Goal: Information Seeking & Learning: Learn about a topic

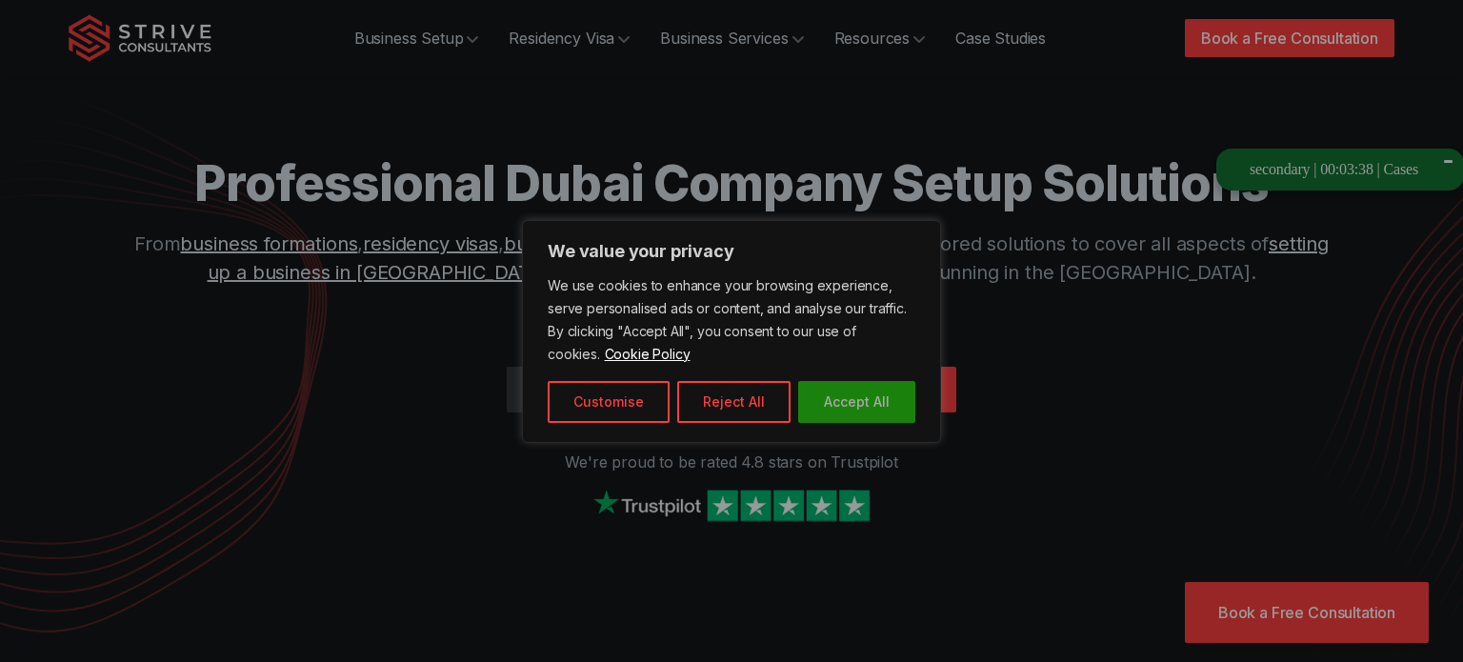
click at [842, 415] on button "Accept All" at bounding box center [856, 402] width 117 height 42
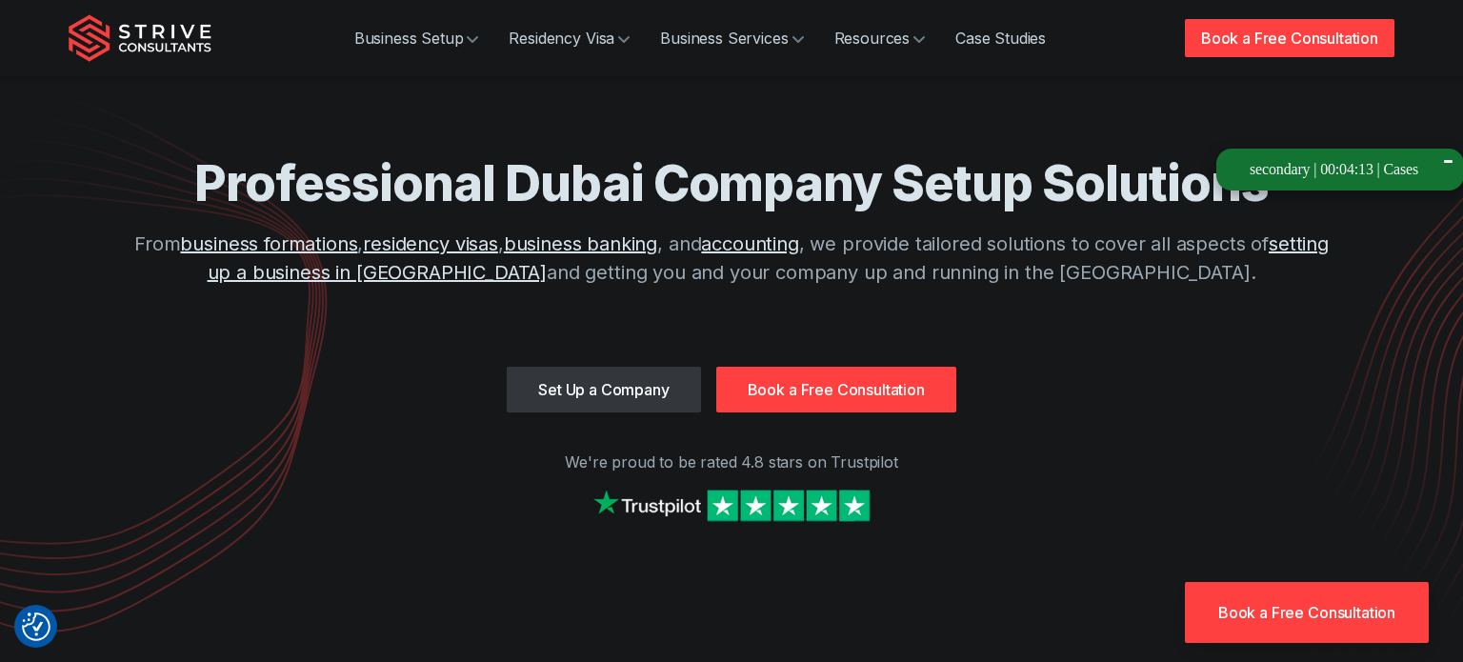
click at [306, 427] on div "Professional Dubai Company Setup Solutions From business formations , residency…" at bounding box center [732, 282] width 1326 height 564
click at [1354, 382] on div "Set Up a Company Book a Free Consultation" at bounding box center [732, 390] width 1326 height 46
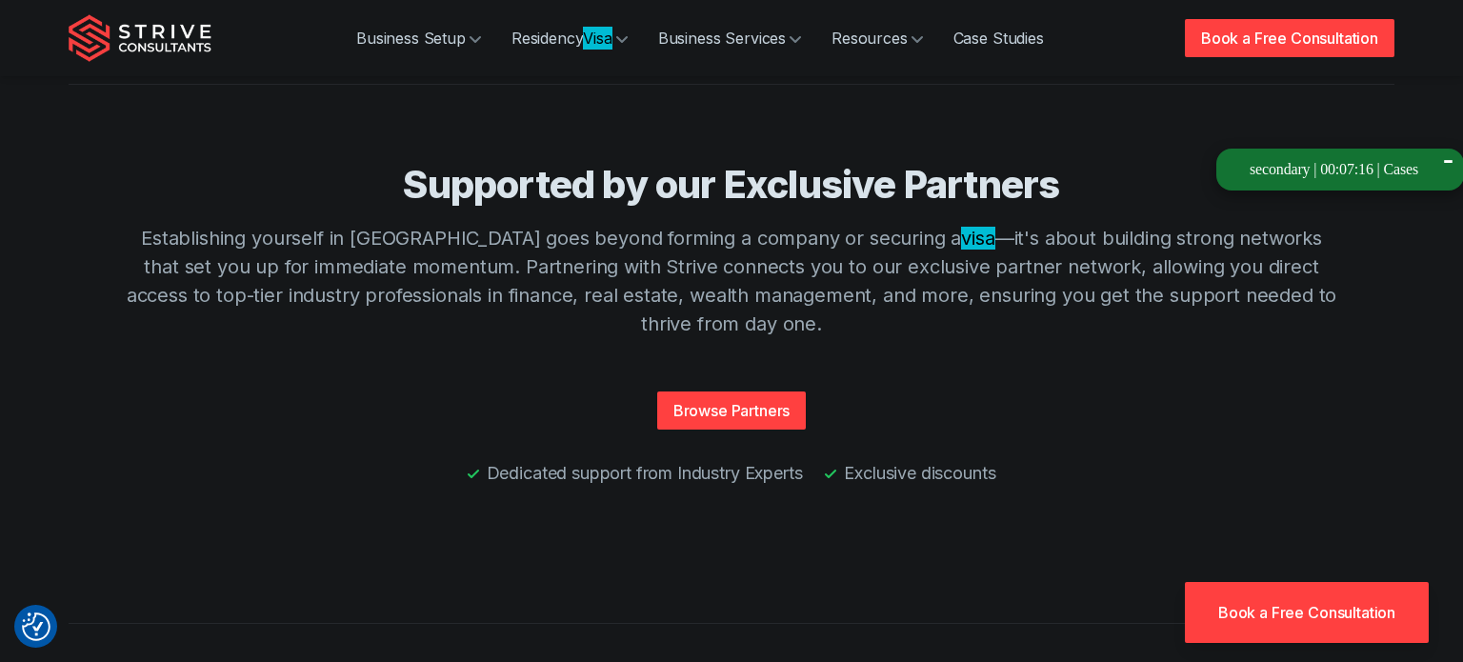
scroll to position [7526, 0]
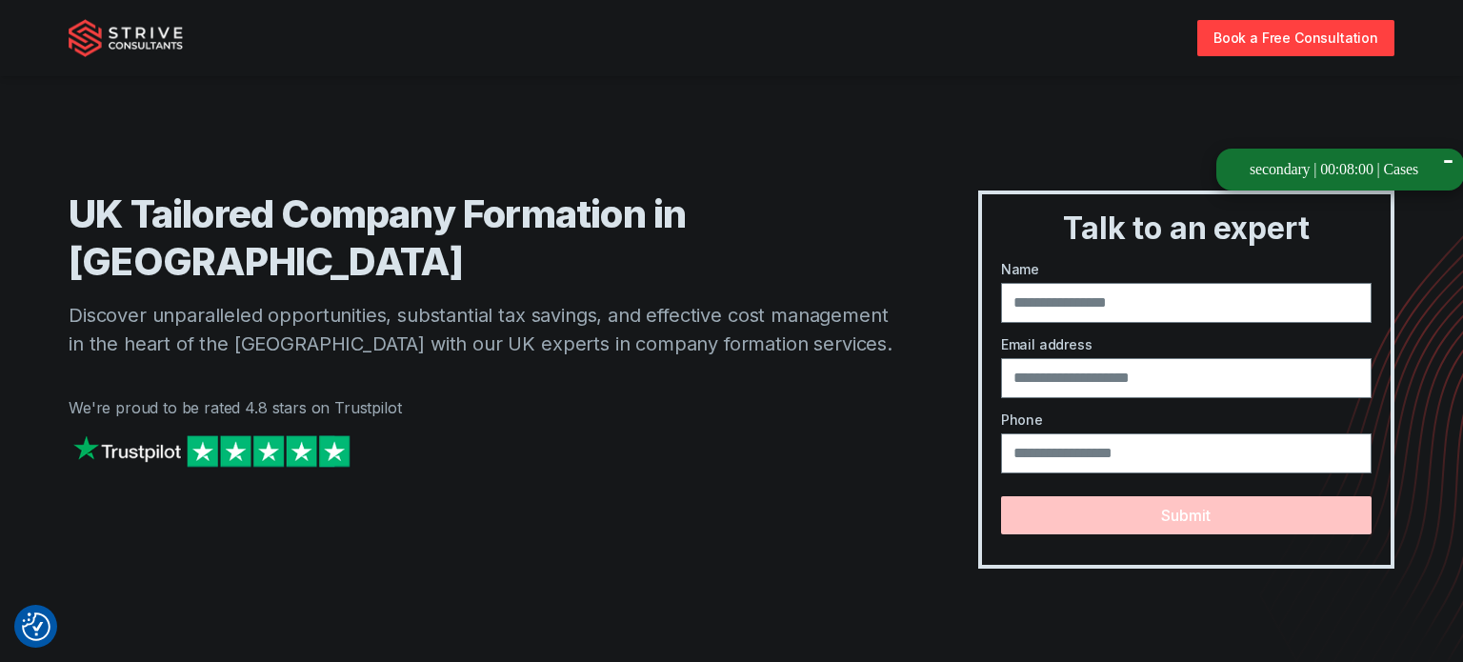
click at [130, 41] on img at bounding box center [126, 38] width 114 height 38
click at [85, 33] on img at bounding box center [126, 38] width 114 height 38
click at [733, 192] on h1 "UK Tailored Company Formation in Dubai" at bounding box center [486, 238] width 834 height 95
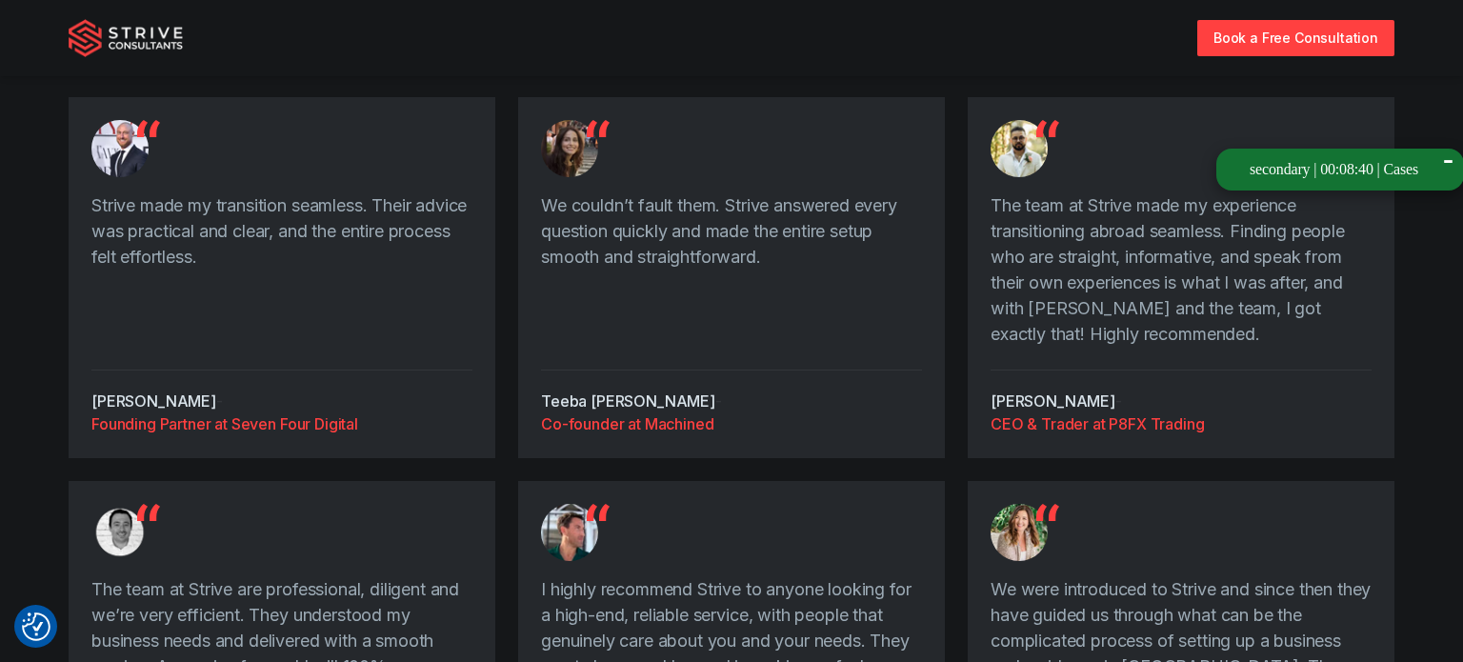
scroll to position [2909, 0]
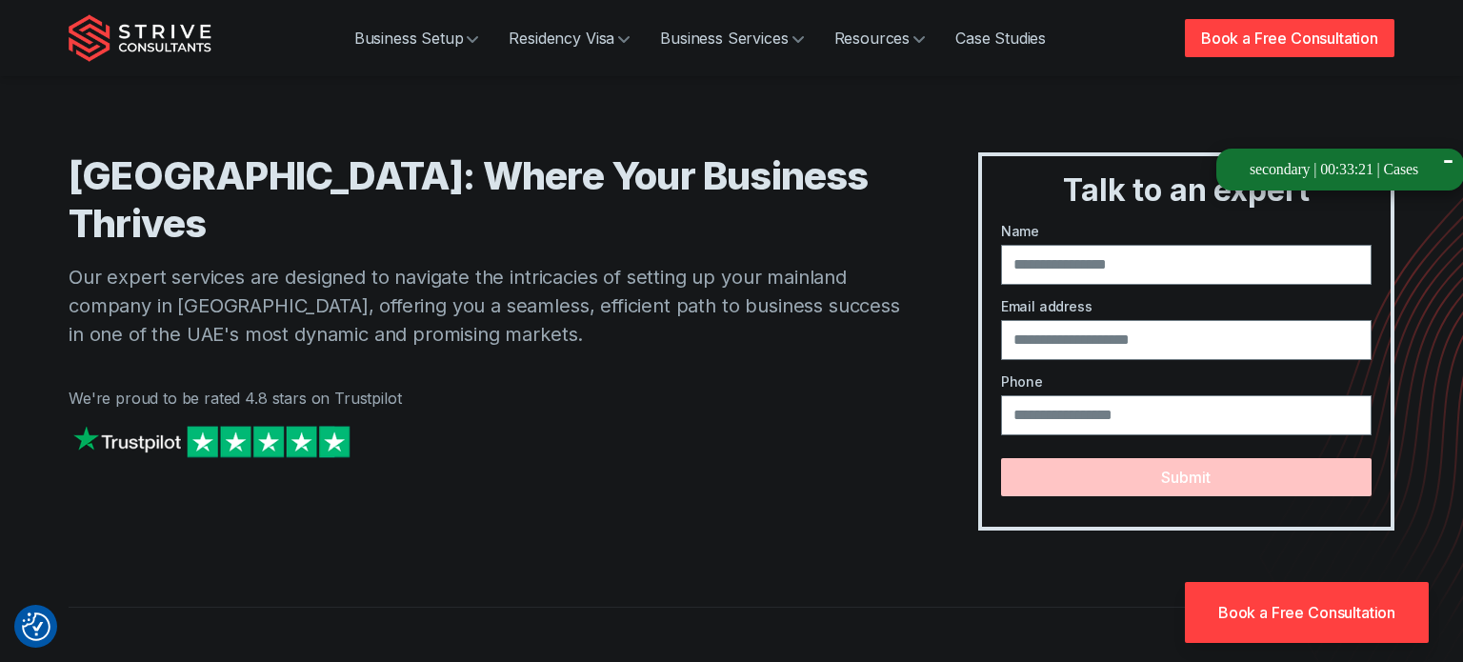
click at [523, 509] on div "Abu Dhabi Mainland: Where Your Business Thrives Our expert services are designe…" at bounding box center [486, 341] width 834 height 378
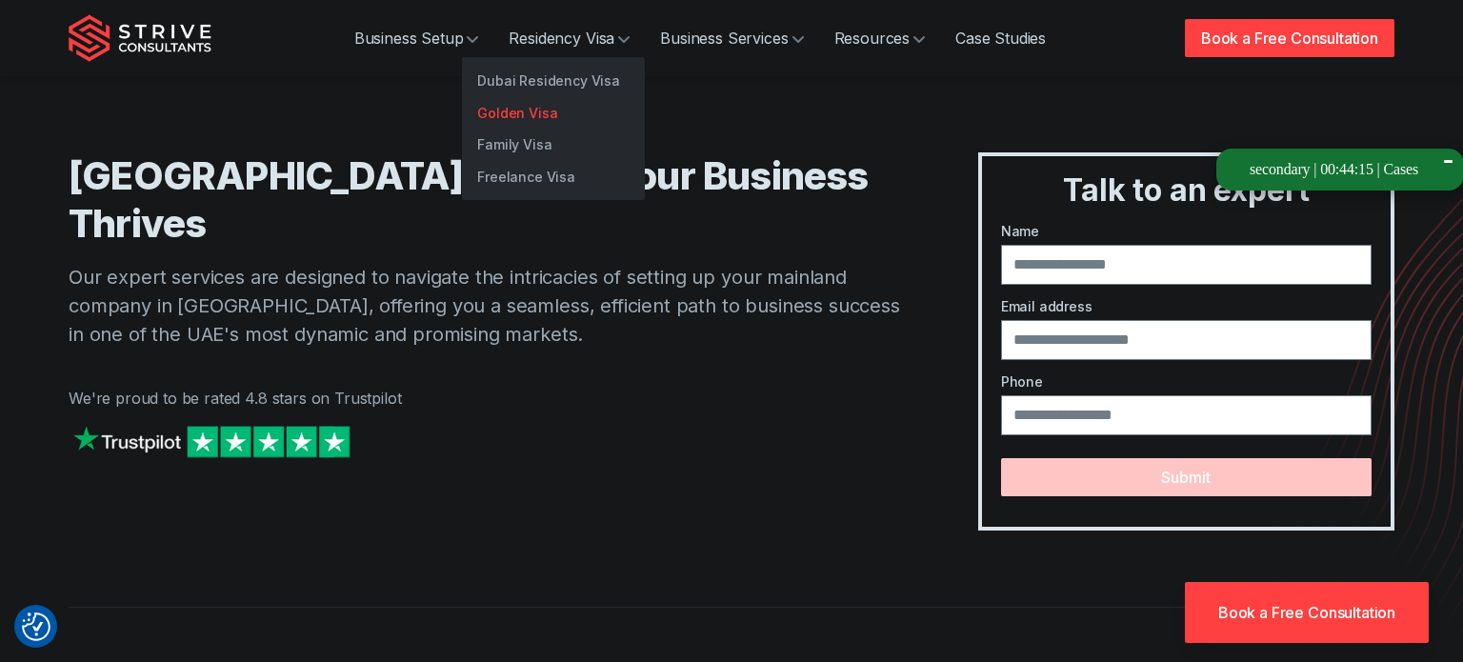
click at [533, 104] on link "Golden Visa" at bounding box center [553, 113] width 183 height 32
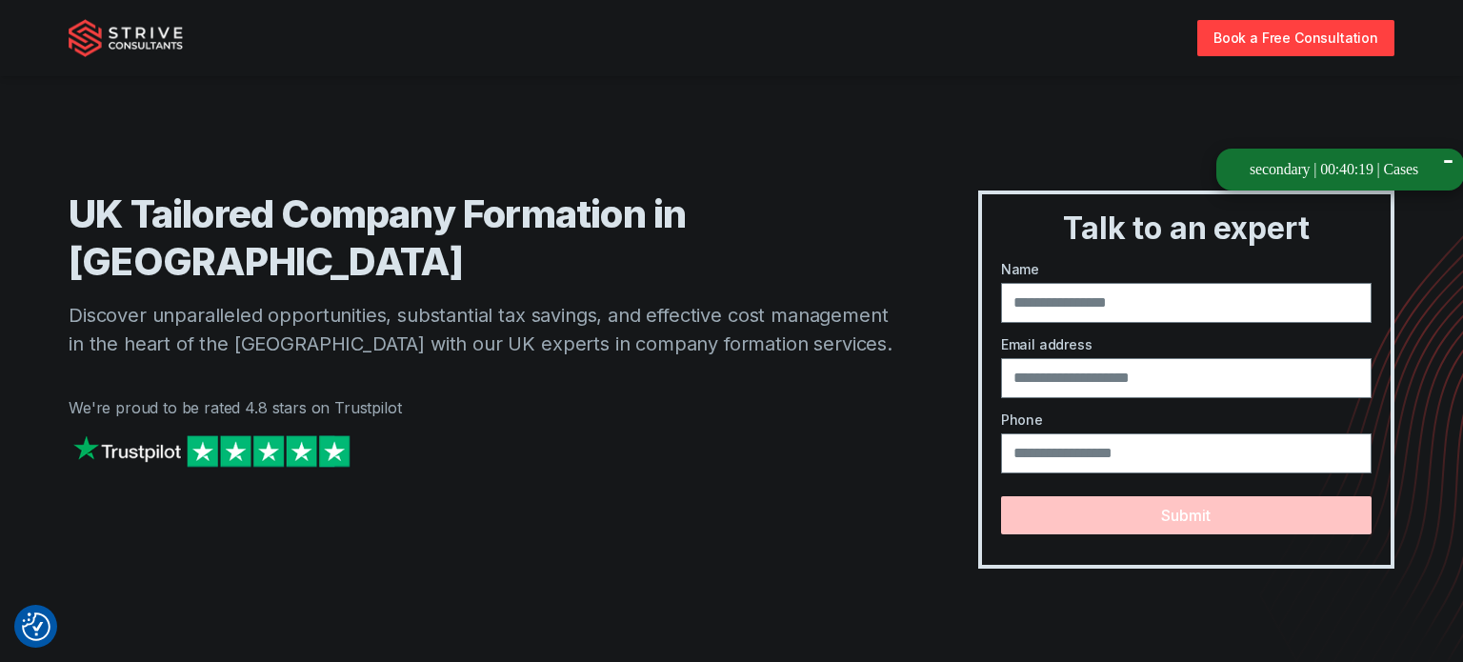
scroll to position [4691, 0]
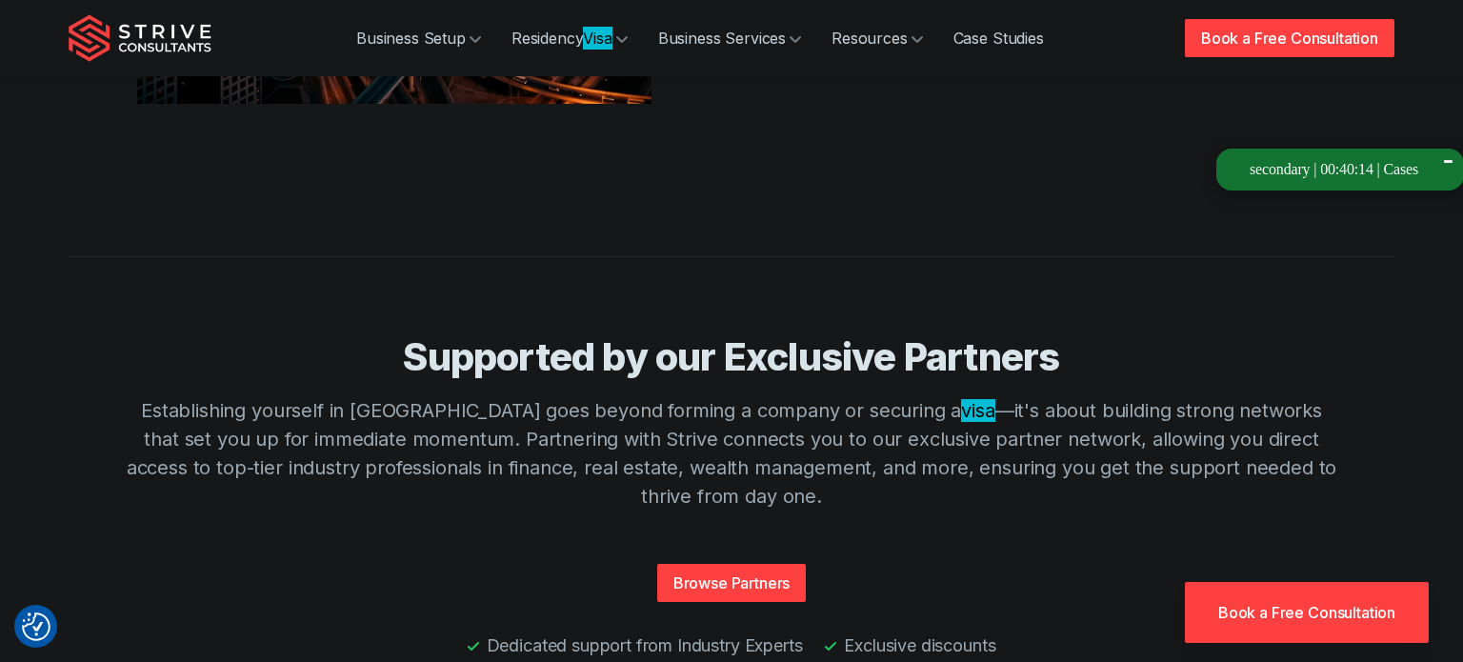
scroll to position [7445, 0]
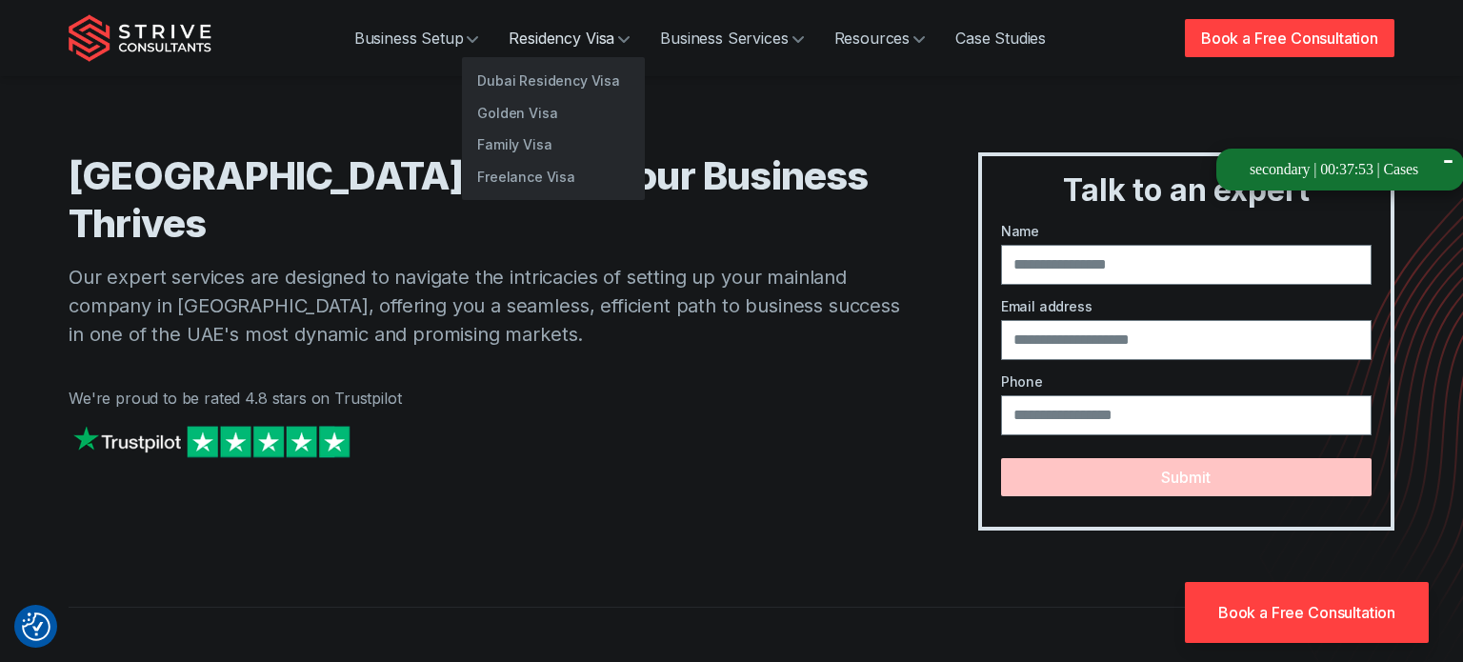
click at [560, 44] on link "Residency Visa" at bounding box center [569, 38] width 151 height 38
click at [555, 35] on link "Residency Visa" at bounding box center [569, 38] width 151 height 38
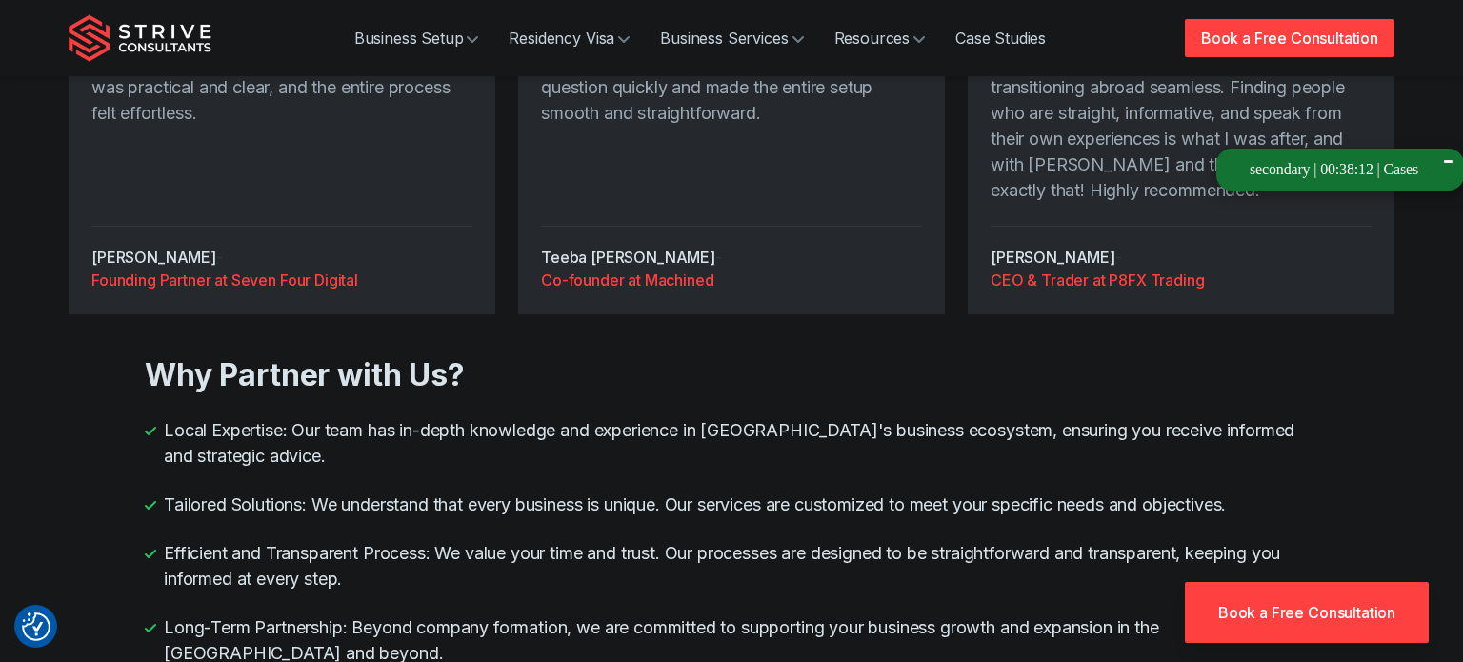
scroll to position [2144, 0]
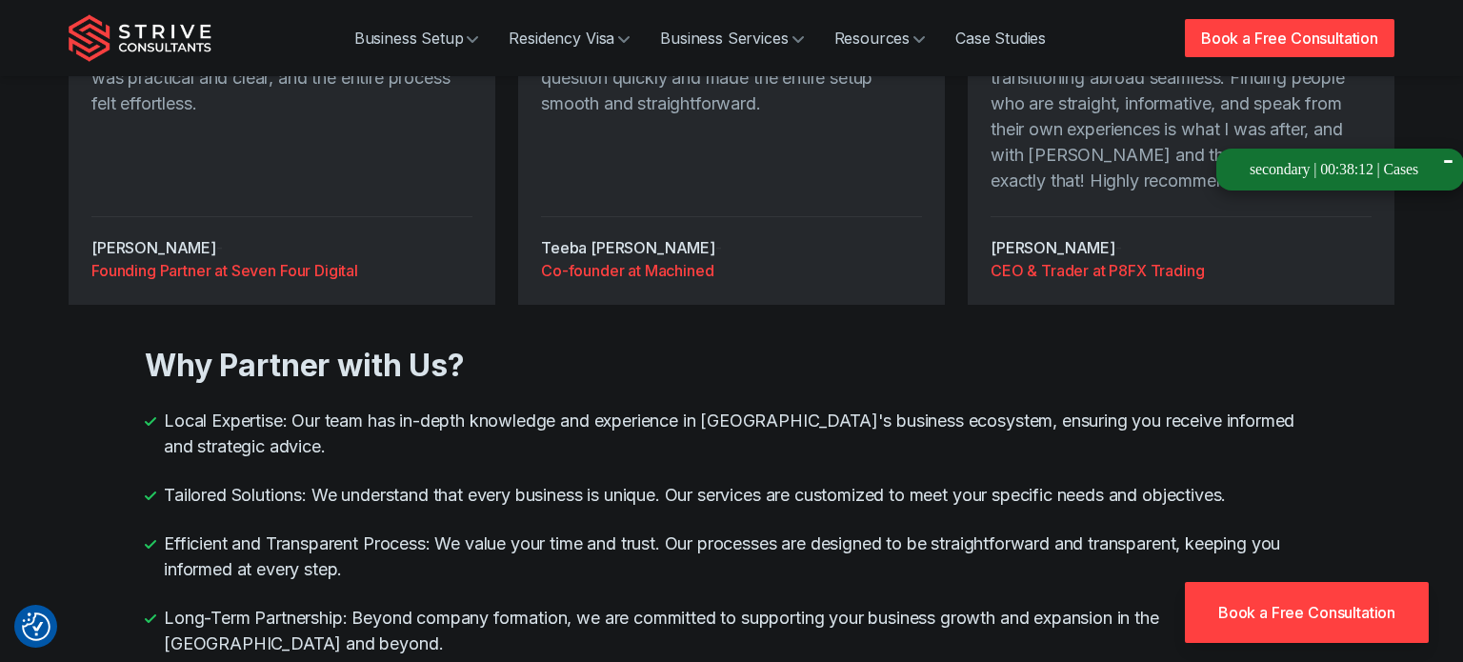
click at [632, 375] on h3 "Why Partner with Us?" at bounding box center [732, 366] width 1174 height 38
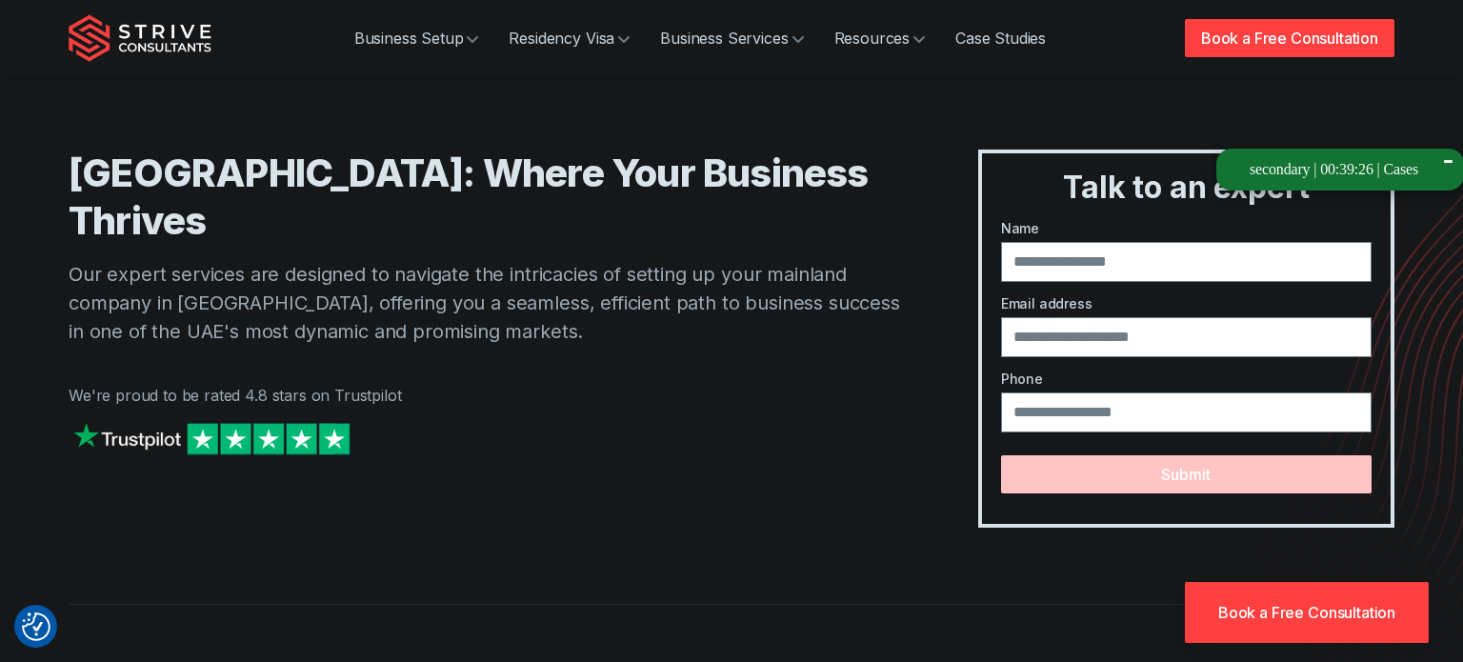
scroll to position [0, 0]
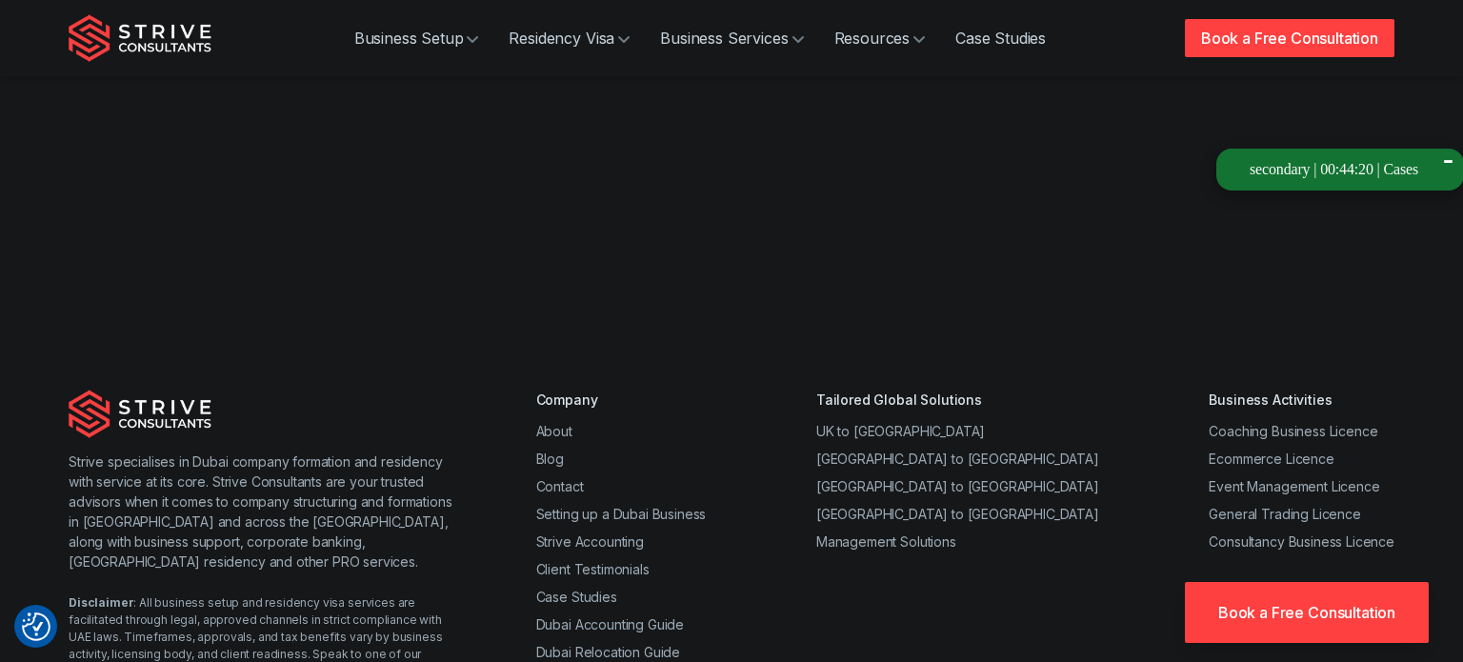
scroll to position [3277, 0]
